Goal: Register for event/course

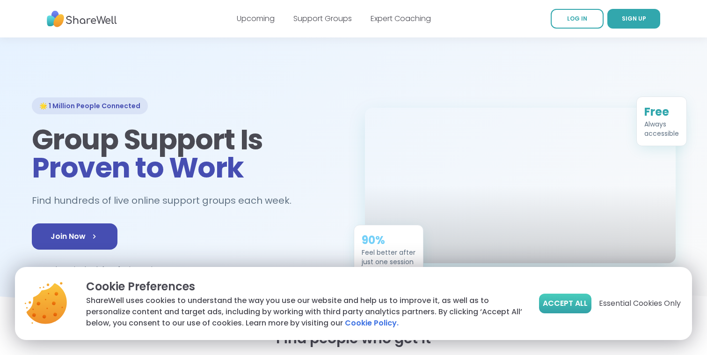
click at [565, 305] on span "Accept All" at bounding box center [565, 303] width 45 height 11
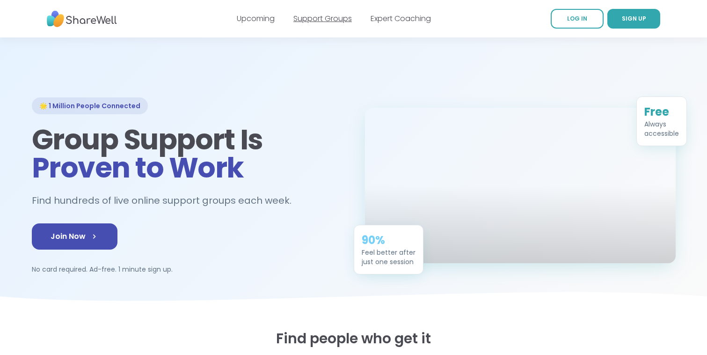
click at [343, 18] on link "Support Groups" at bounding box center [322, 18] width 59 height 11
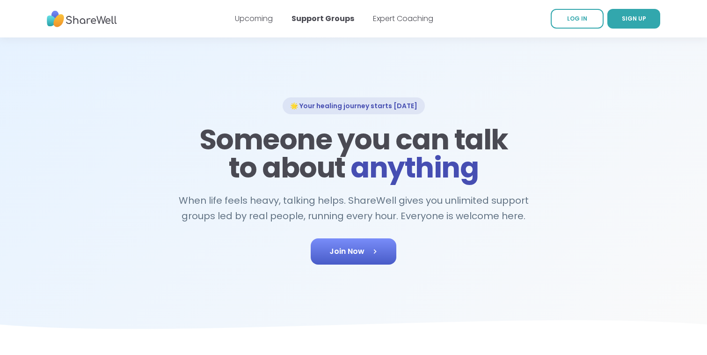
click at [354, 255] on link "Join Now" at bounding box center [354, 251] width 86 height 26
